Goal: Transaction & Acquisition: Purchase product/service

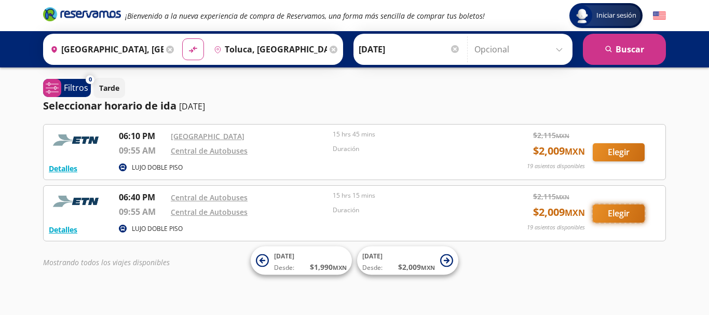
click at [619, 215] on button "Elegir" at bounding box center [618, 213] width 52 height 18
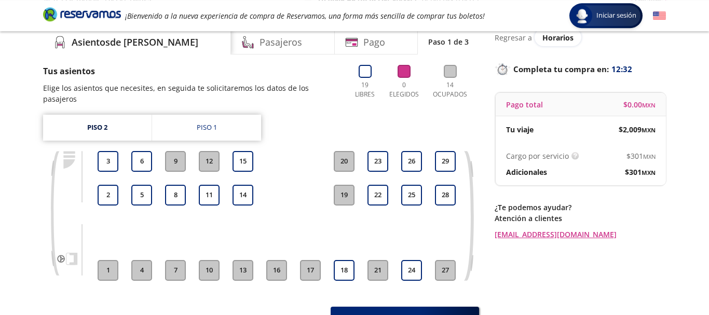
scroll to position [46, 0]
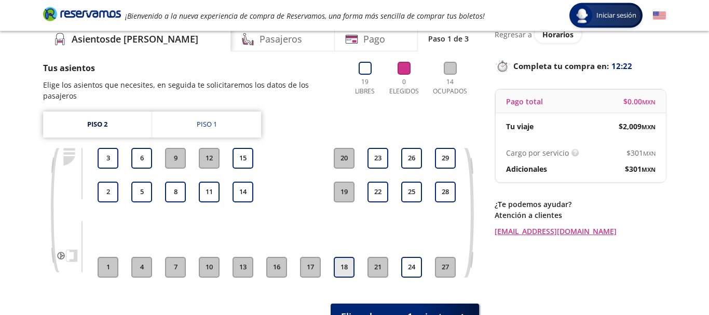
click at [349, 260] on button "18" at bounding box center [344, 267] width 21 height 21
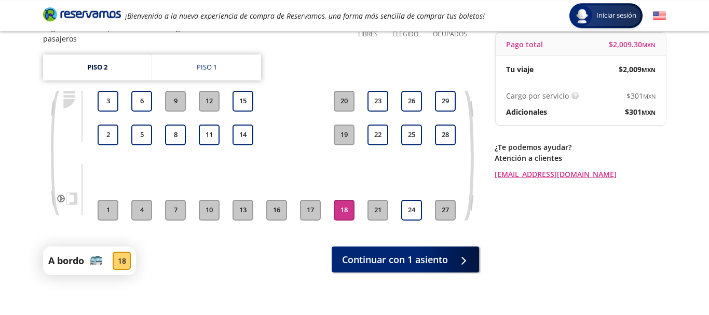
scroll to position [107, 0]
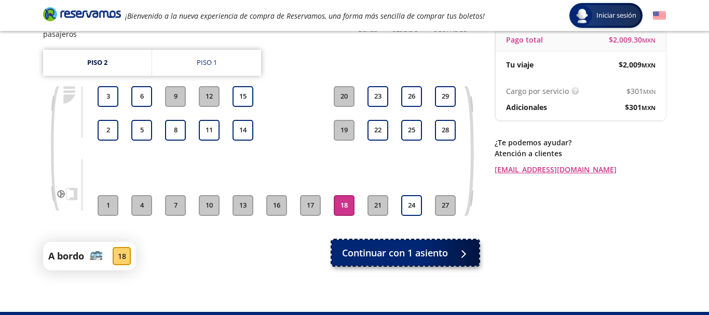
click at [407, 246] on span "Continuar con 1 asiento" at bounding box center [395, 253] width 106 height 14
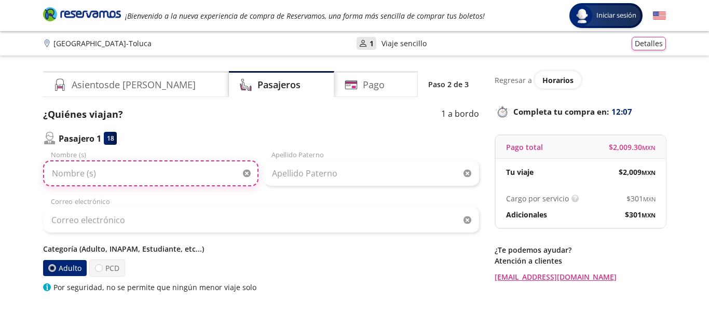
click at [156, 180] on input "Nombre (s)" at bounding box center [150, 173] width 215 height 26
type input "[PERSON_NAME]"
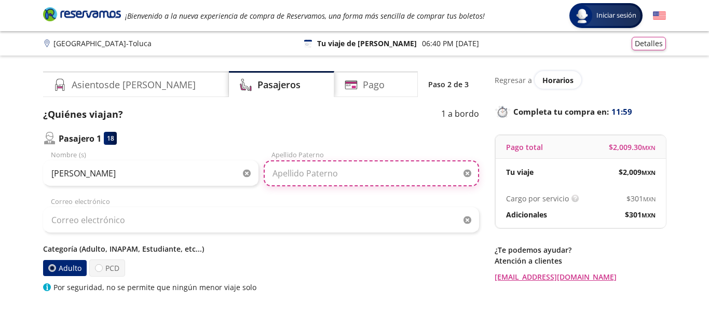
click at [338, 175] on input "Apellido Paterno" at bounding box center [371, 173] width 215 height 26
type input "Encampira"
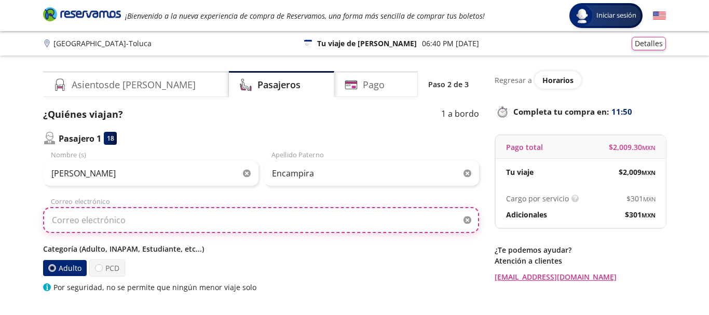
click at [144, 224] on input "Correo electrónico" at bounding box center [261, 220] width 436 height 26
type input "[EMAIL_ADDRESS][DOMAIN_NAME]"
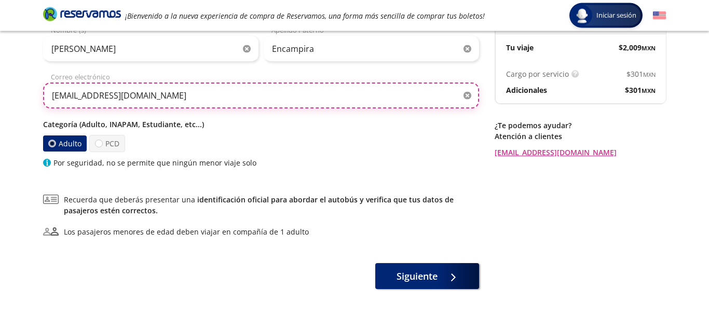
scroll to position [128, 0]
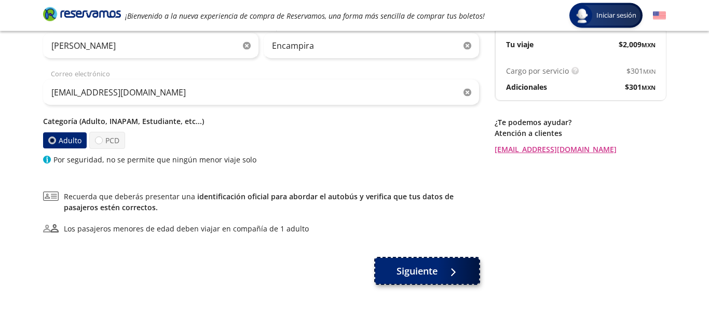
click at [433, 275] on span "Siguiente" at bounding box center [416, 271] width 41 height 14
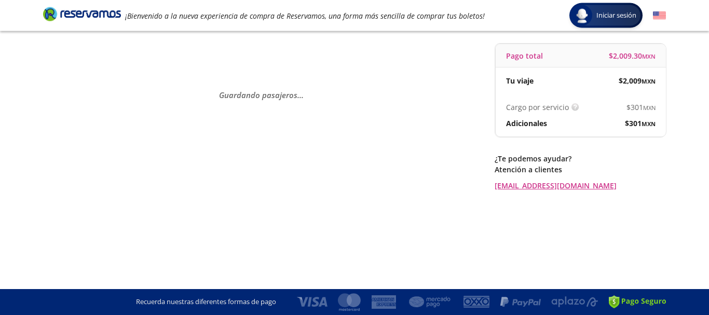
scroll to position [0, 0]
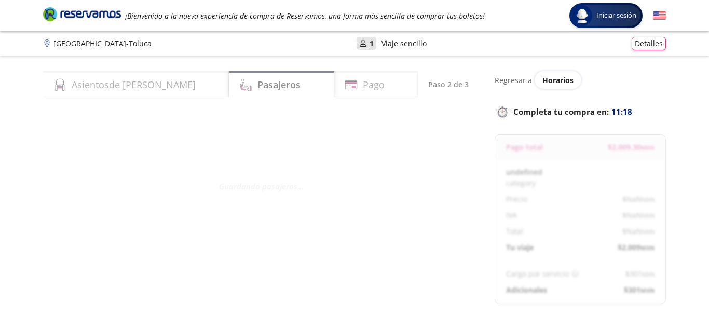
select select "MX"
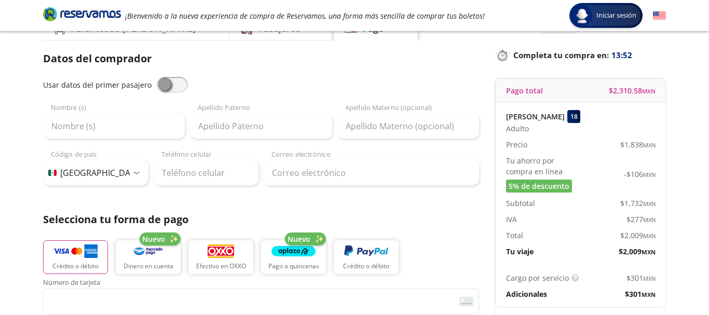
scroll to position [62, 0]
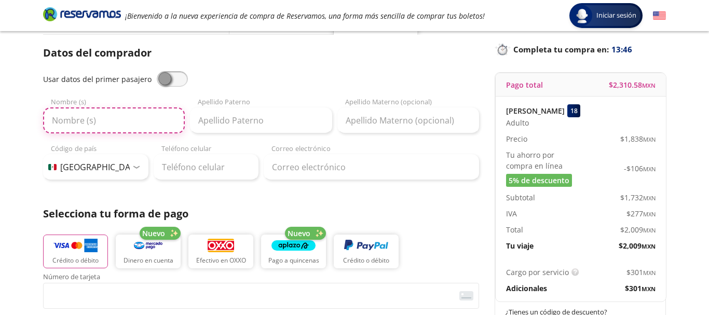
click at [113, 123] on input "Nombre (s)" at bounding box center [114, 120] width 142 height 26
type input "[PERSON_NAME]"
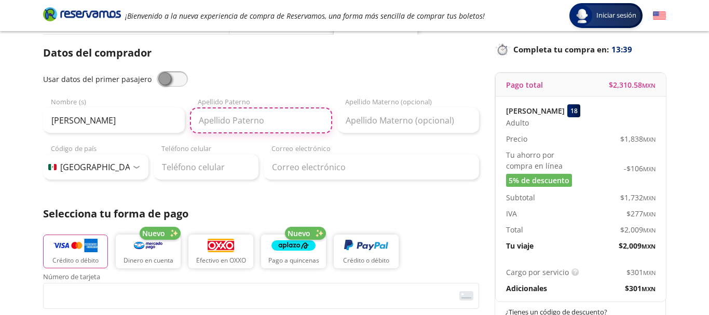
click at [258, 122] on input "Apellido Paterno" at bounding box center [261, 120] width 142 height 26
type input "Encampira"
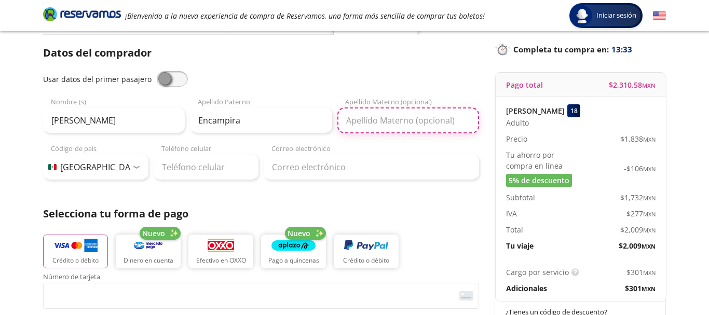
click at [397, 125] on input "Apellido Materno (opcional)" at bounding box center [408, 120] width 142 height 26
type input "[PERSON_NAME]"
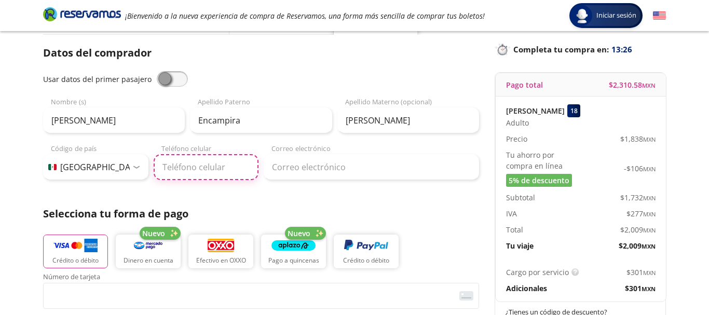
click at [202, 168] on input "Teléfono celular" at bounding box center [206, 167] width 105 height 26
type input "55 5408 2136"
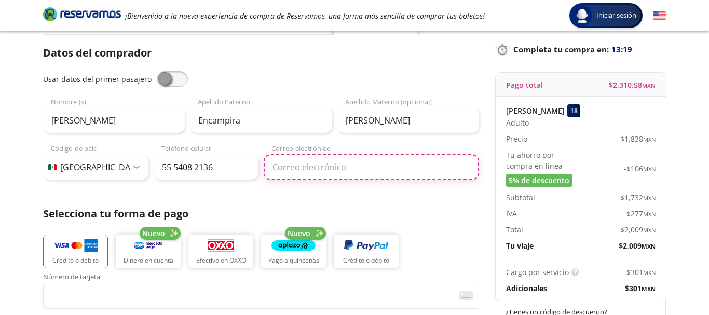
click at [315, 173] on input "Correo electrónico" at bounding box center [371, 167] width 215 height 26
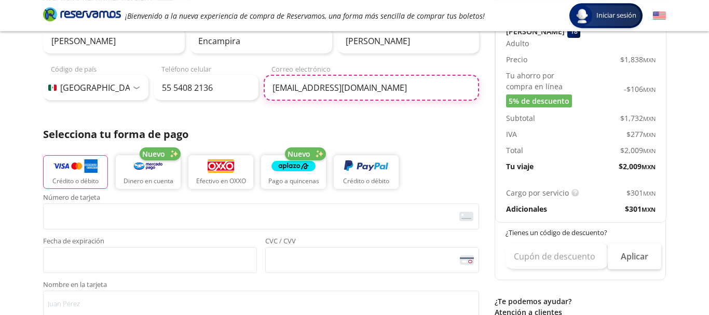
scroll to position [146, 0]
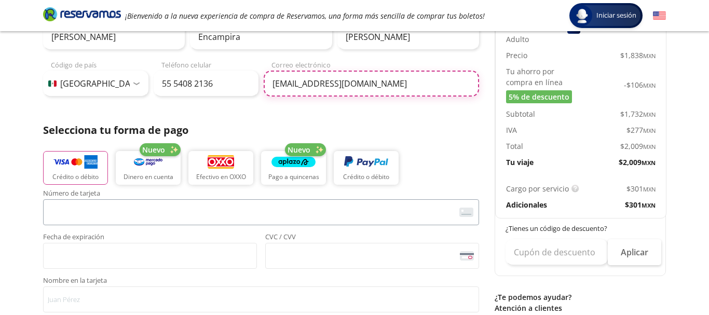
type input "[EMAIL_ADDRESS][DOMAIN_NAME]"
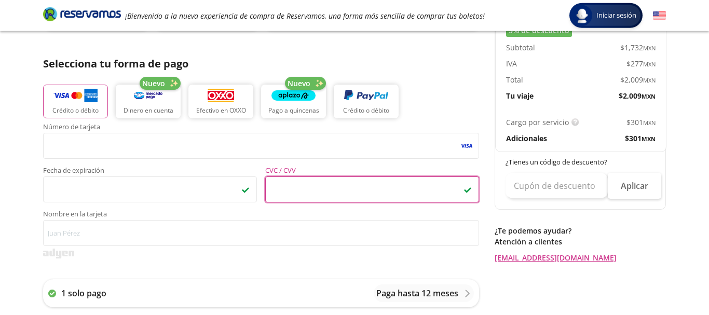
scroll to position [215, 0]
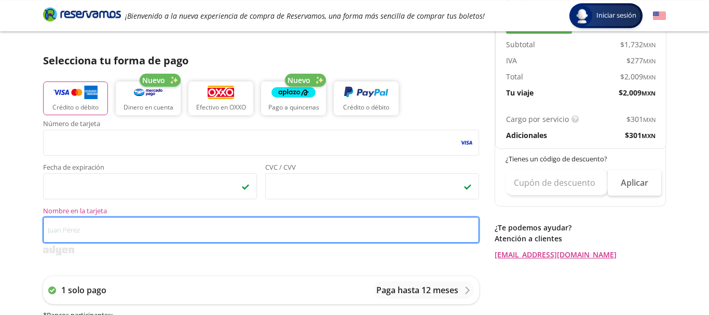
click at [125, 225] on input "Nombre en la tarjeta" at bounding box center [261, 230] width 436 height 26
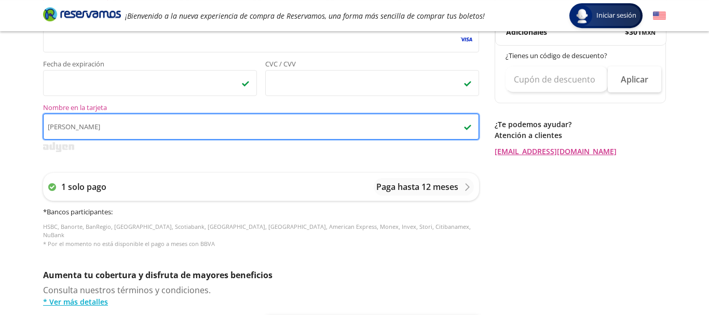
scroll to position [320, 0]
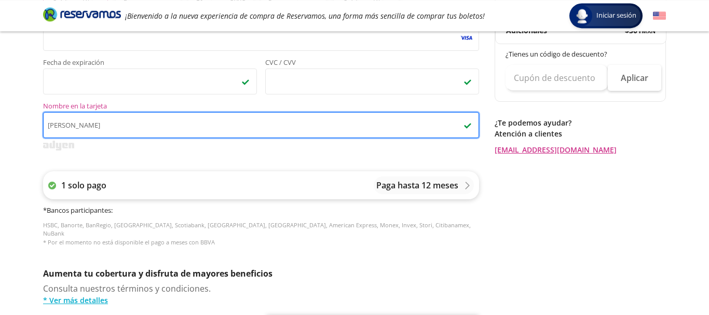
type input "[PERSON_NAME]"
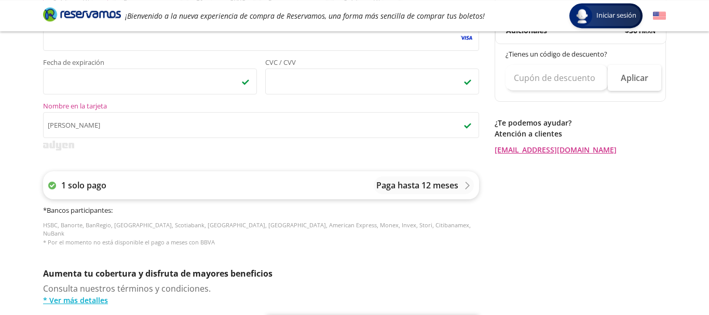
click at [462, 188] on div "Paga hasta 12 meses" at bounding box center [423, 185] width 95 height 12
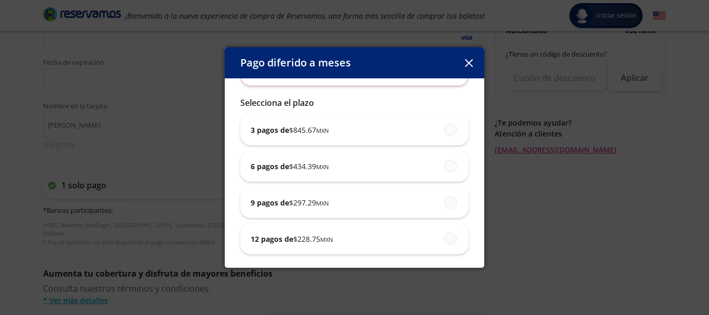
scroll to position [90, 0]
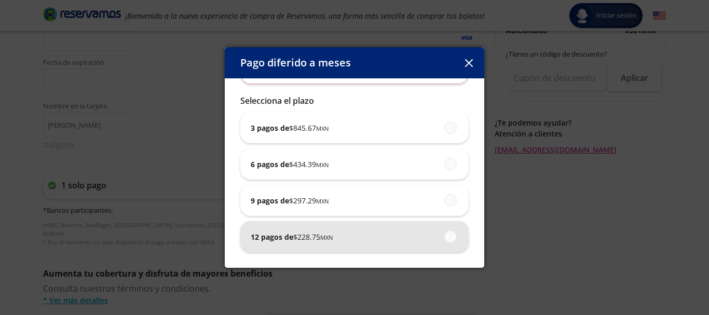
click at [322, 241] on span "$ 228.75 MXN" at bounding box center [312, 236] width 39 height 11
click at [444, 240] on input "12 pagos de $ 228.75 MXN" at bounding box center [447, 236] width 7 height 7
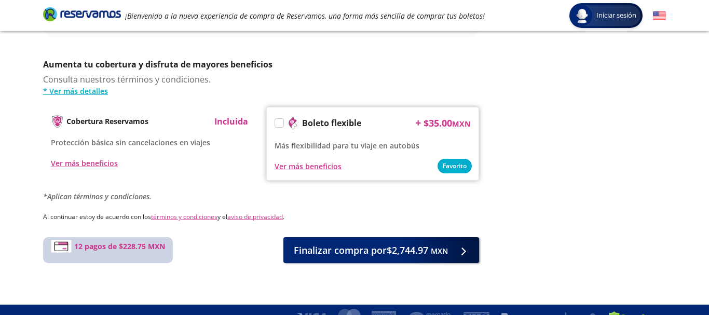
scroll to position [533, 0]
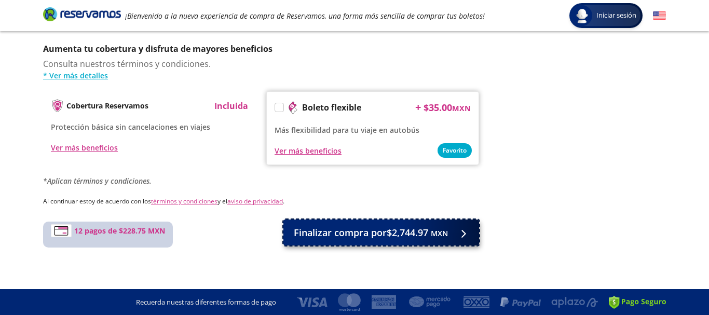
click at [421, 239] on span "Finalizar compra por $2,744.97 MXN" at bounding box center [371, 233] width 154 height 14
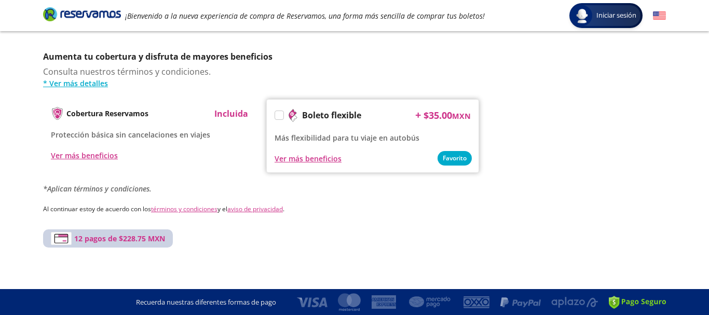
scroll to position [0, 0]
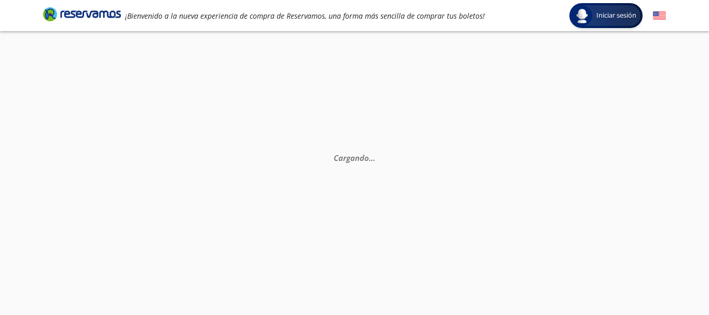
select select "MX"
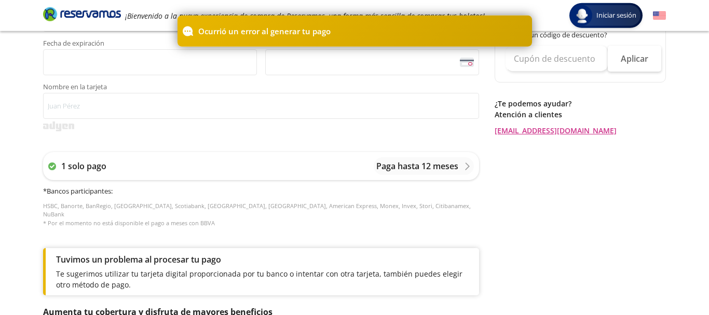
scroll to position [341, 0]
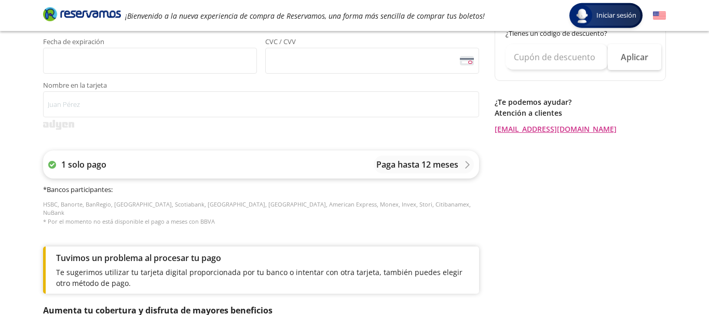
click at [471, 166] on icon at bounding box center [467, 165] width 8 height 8
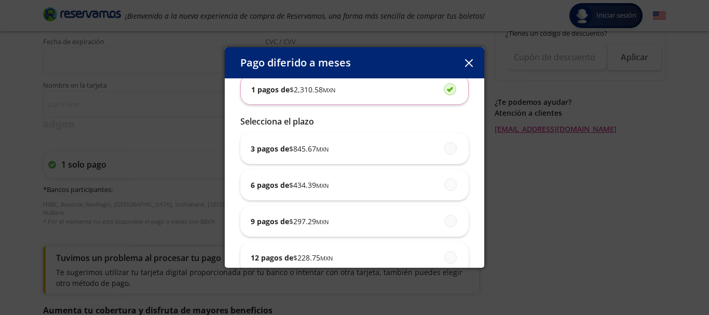
scroll to position [70, 0]
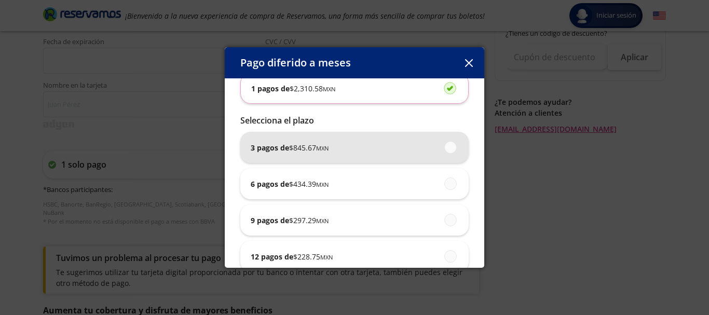
click at [371, 155] on div "3 pagos de $ 845.67 MXN" at bounding box center [355, 147] width 208 height 31
click at [444, 150] on input "3 pagos de $ 845.67 MXN" at bounding box center [447, 147] width 7 height 7
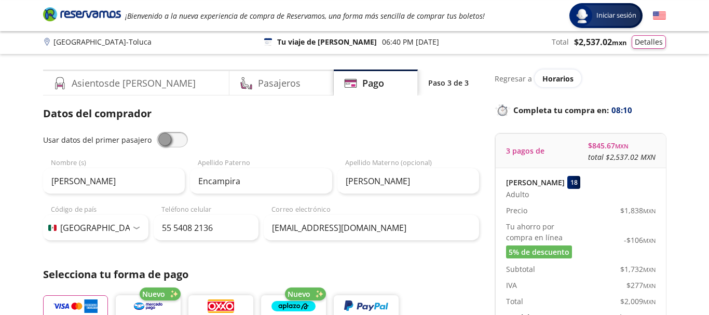
scroll to position [0, 0]
